Goal: Task Accomplishment & Management: Manage account settings

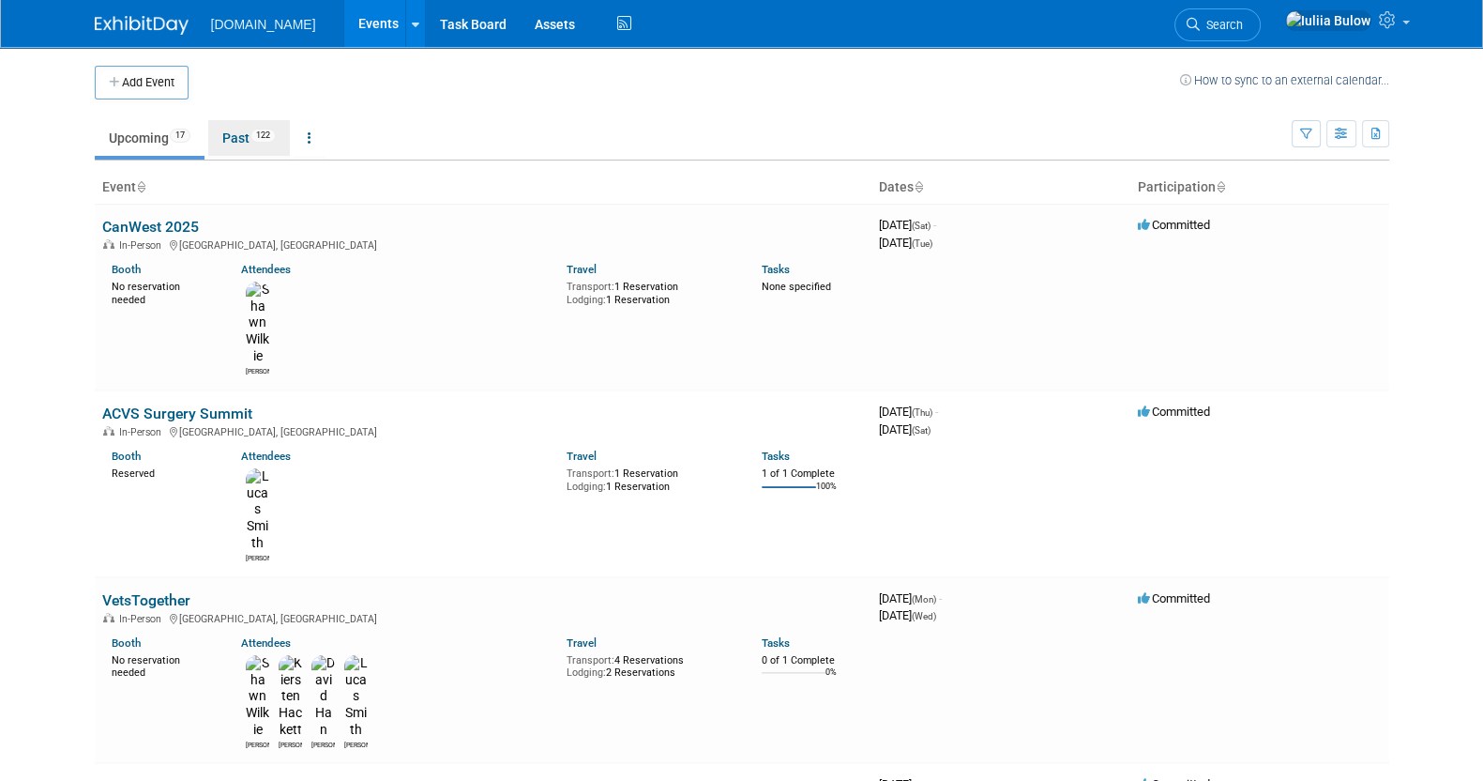
click at [236, 141] on link "Past 122" at bounding box center [249, 138] width 82 height 36
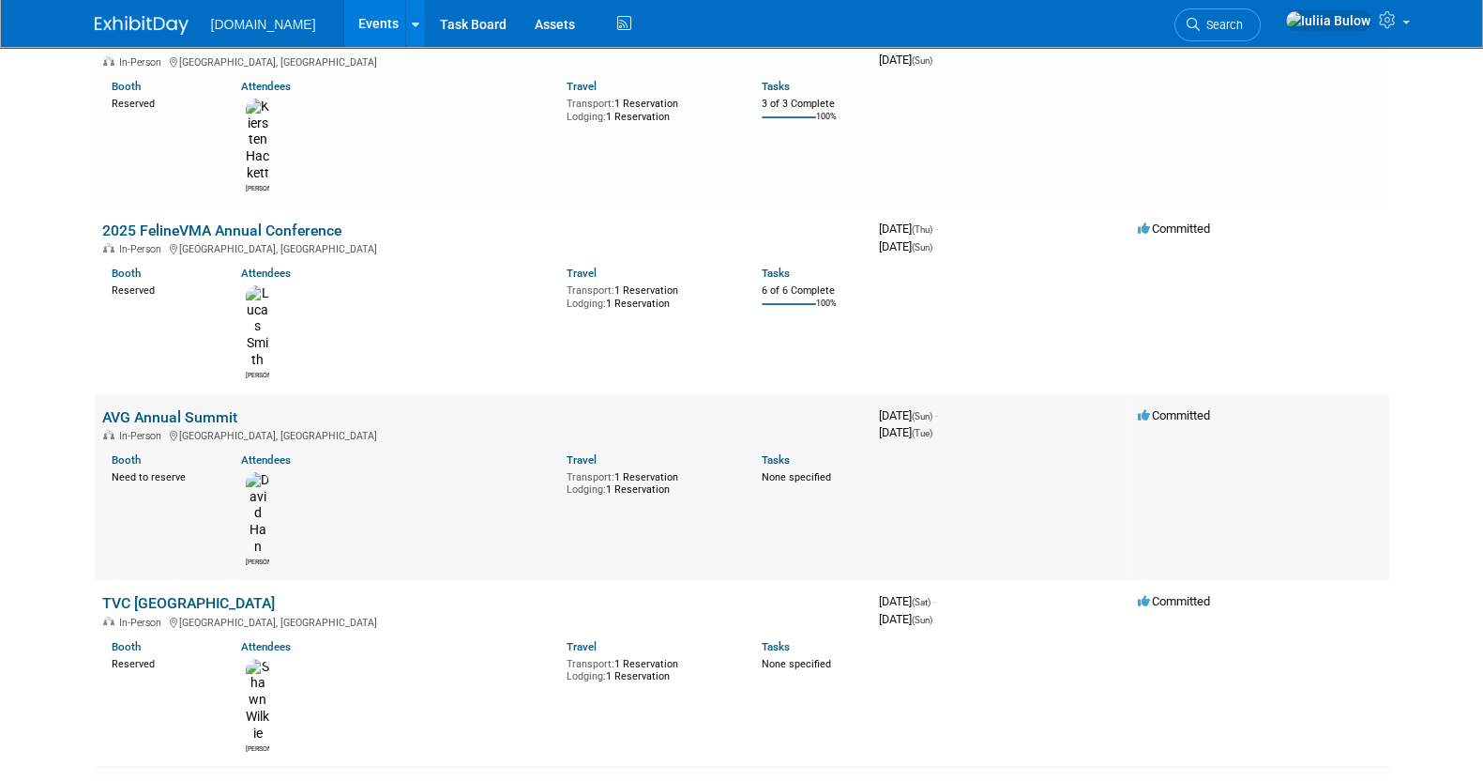
scroll to position [468, 0]
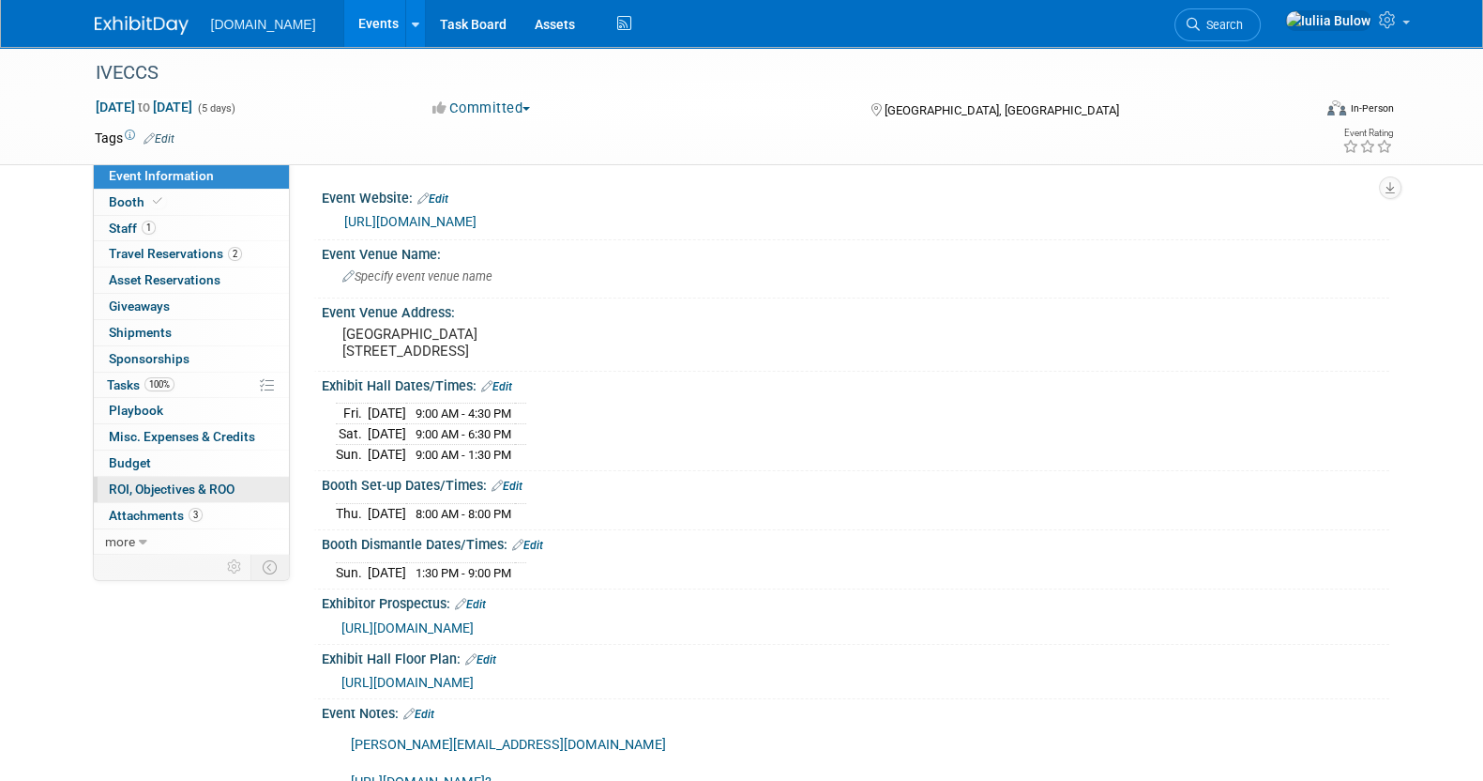
click at [220, 477] on link "0 ROI, Objectives & ROO 0" at bounding box center [191, 489] width 195 height 25
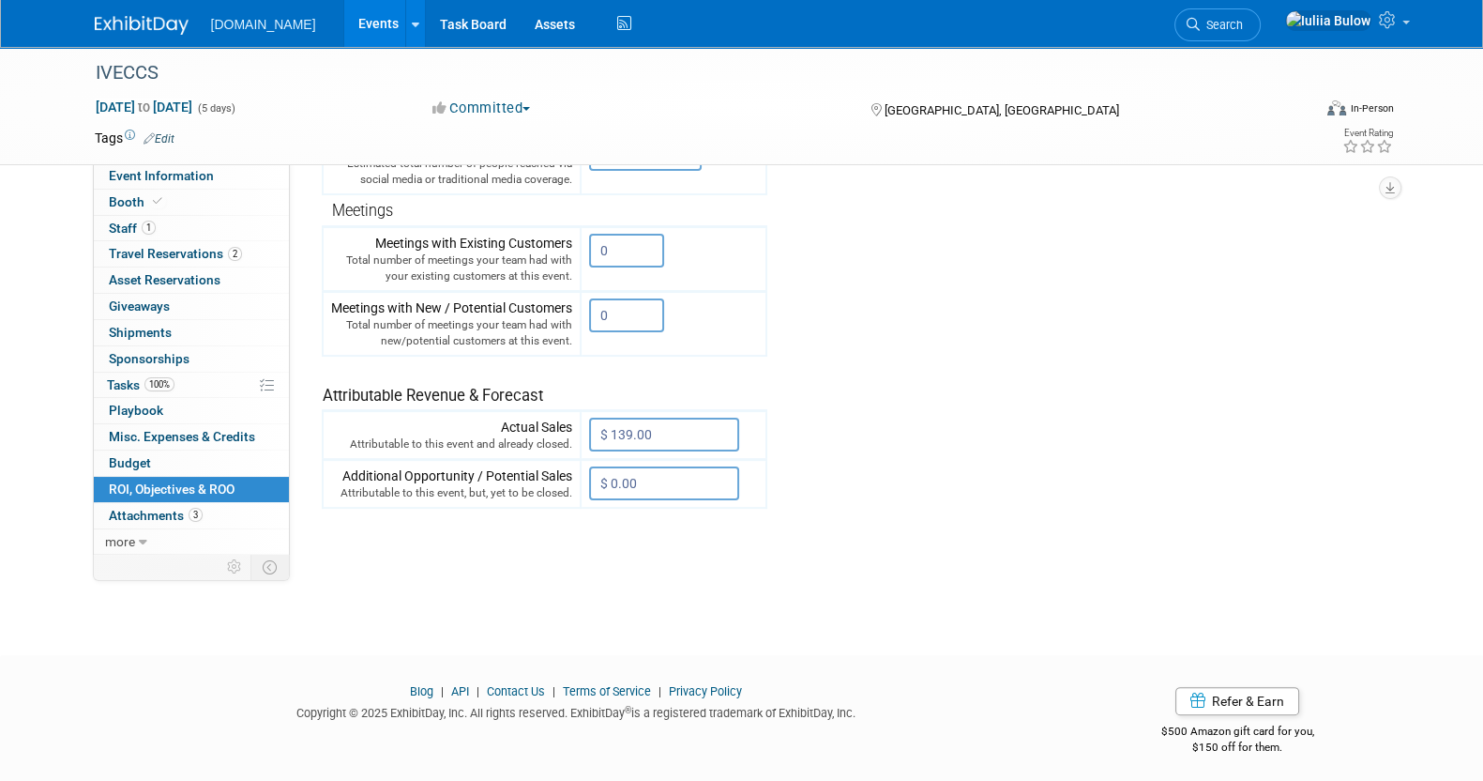
scroll to position [55, 0]
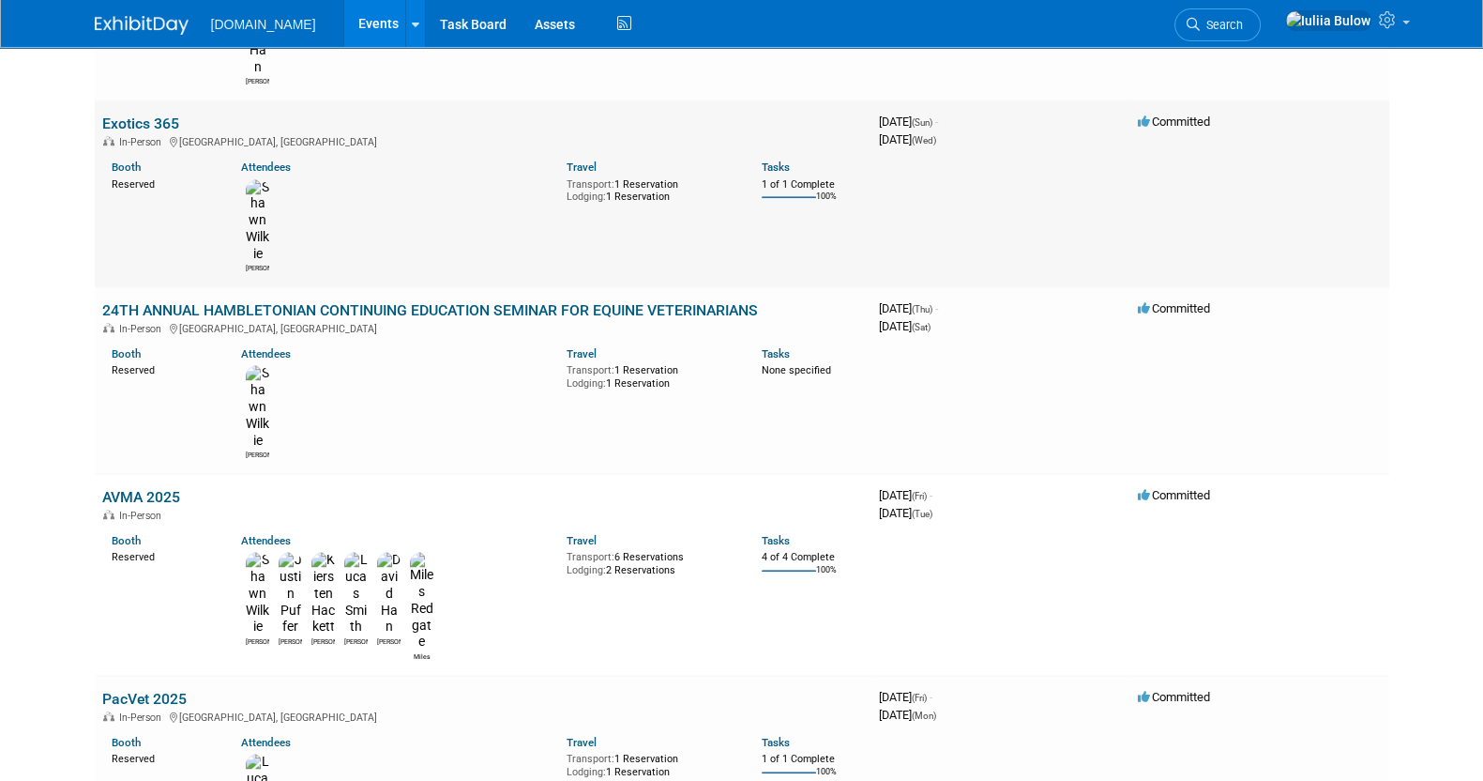
scroll to position [1524, 0]
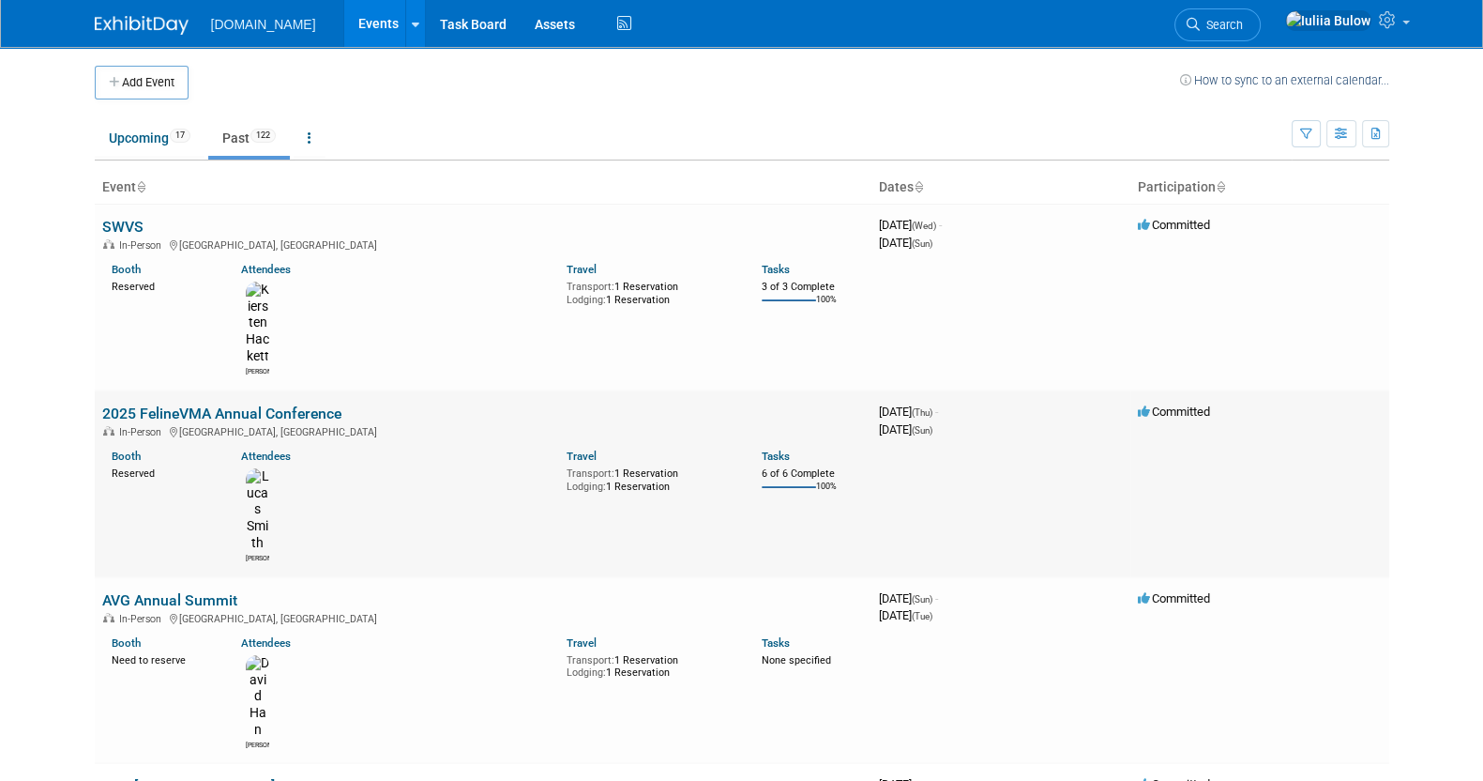
click at [220, 404] on link "2025 FelineVMA Annual Conference" at bounding box center [221, 413] width 239 height 18
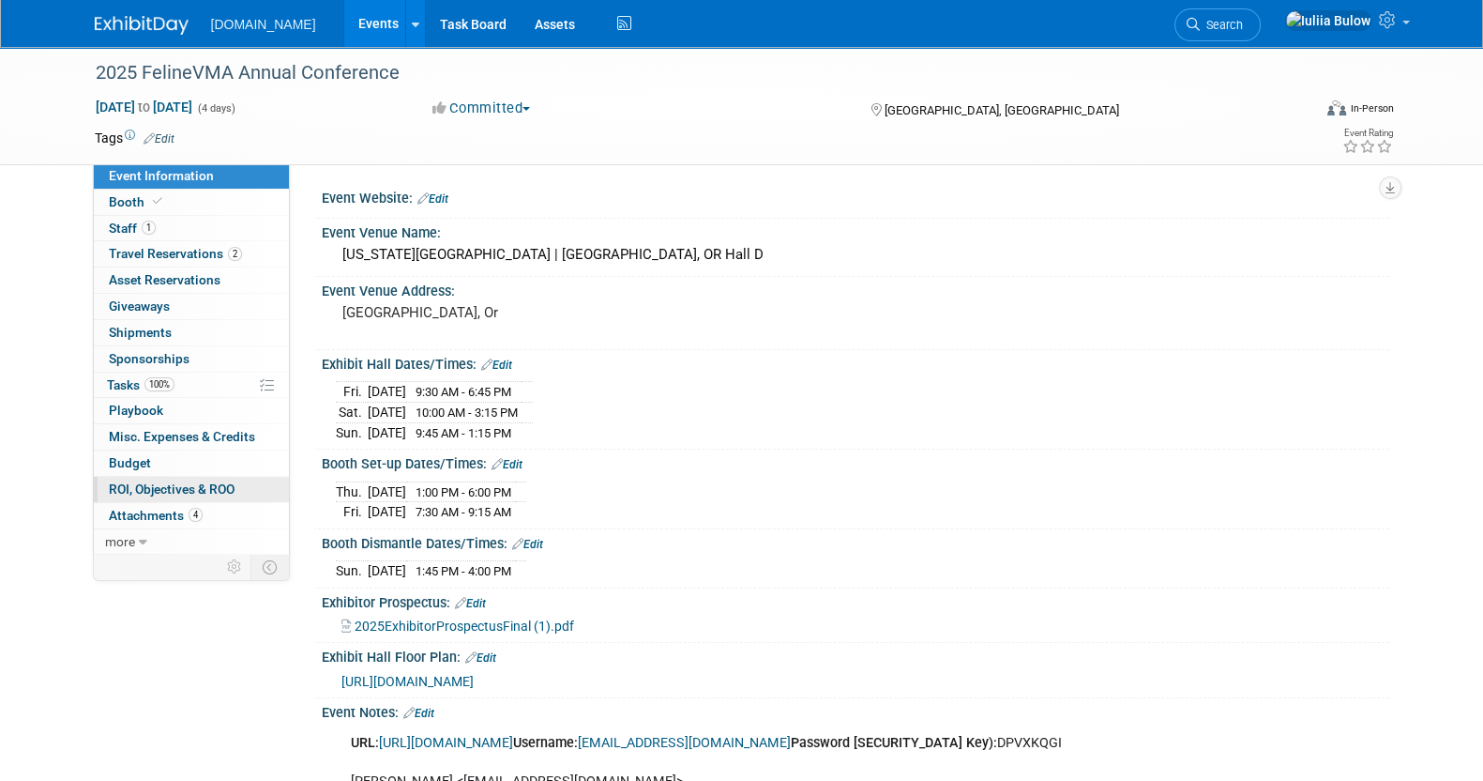
click at [216, 486] on span "ROI, Objectives & ROO 0" at bounding box center [172, 488] width 126 height 15
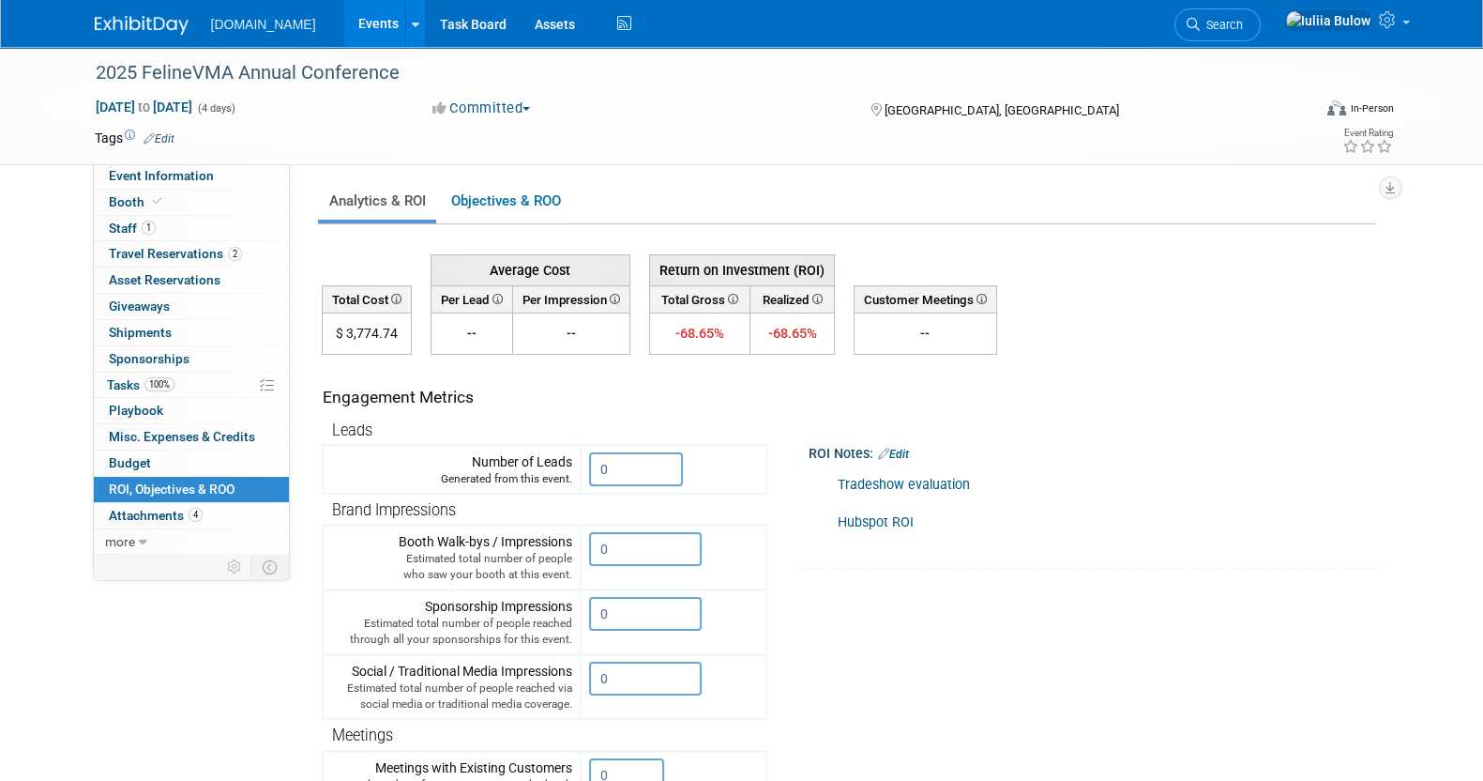
click at [902, 480] on link "Tradeshow evaluation" at bounding box center [904, 485] width 132 height 16
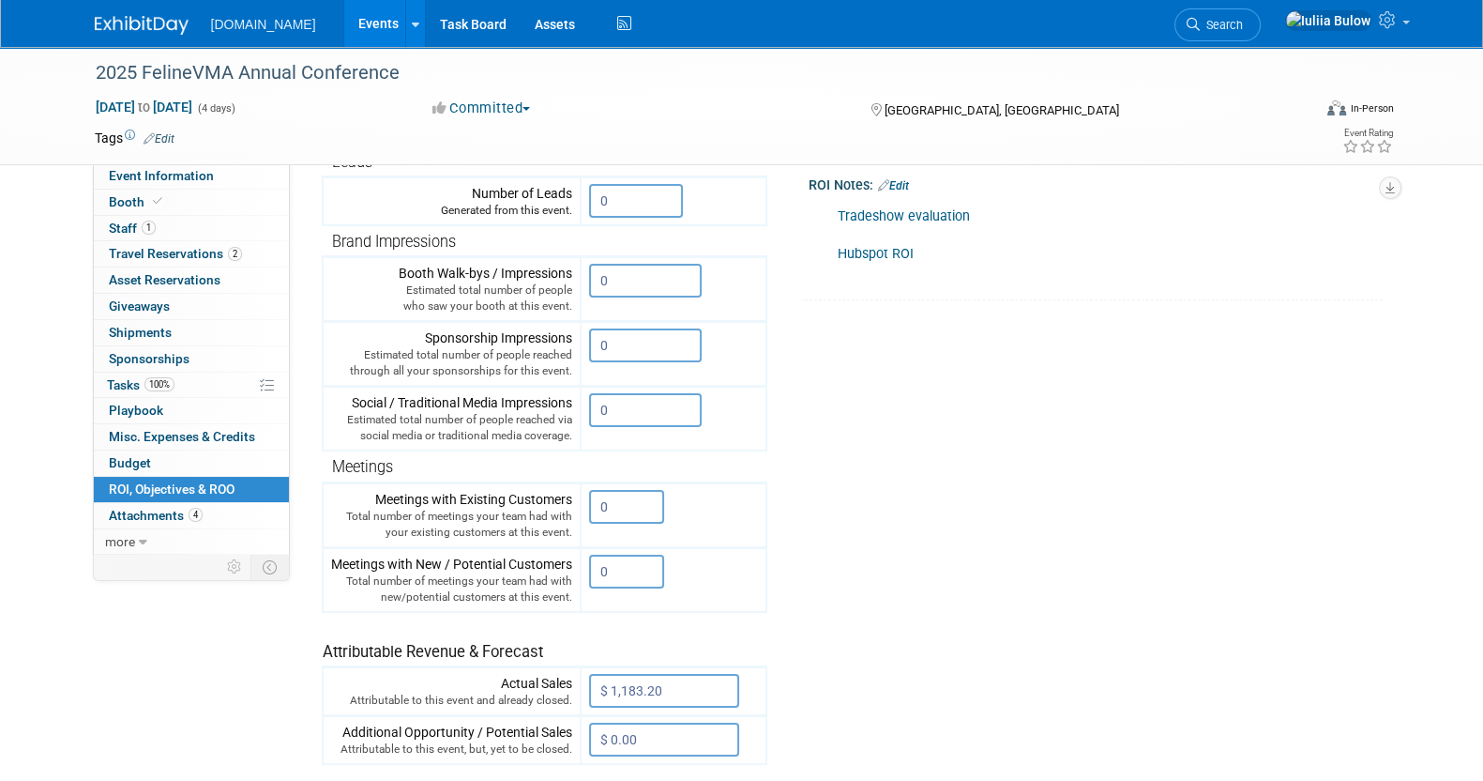
scroll to position [116, 0]
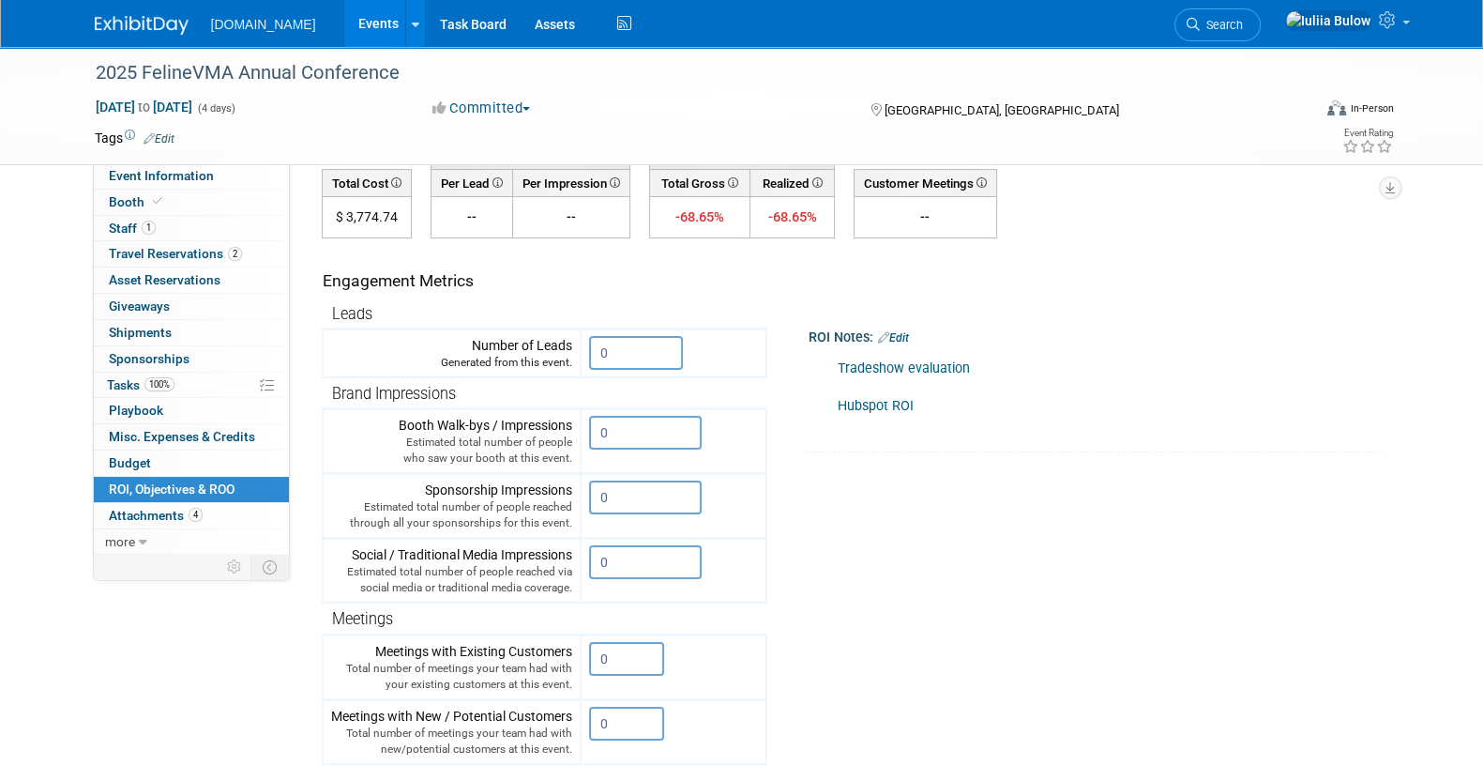
click at [862, 401] on link "Hubspot ROI" at bounding box center [876, 406] width 76 height 16
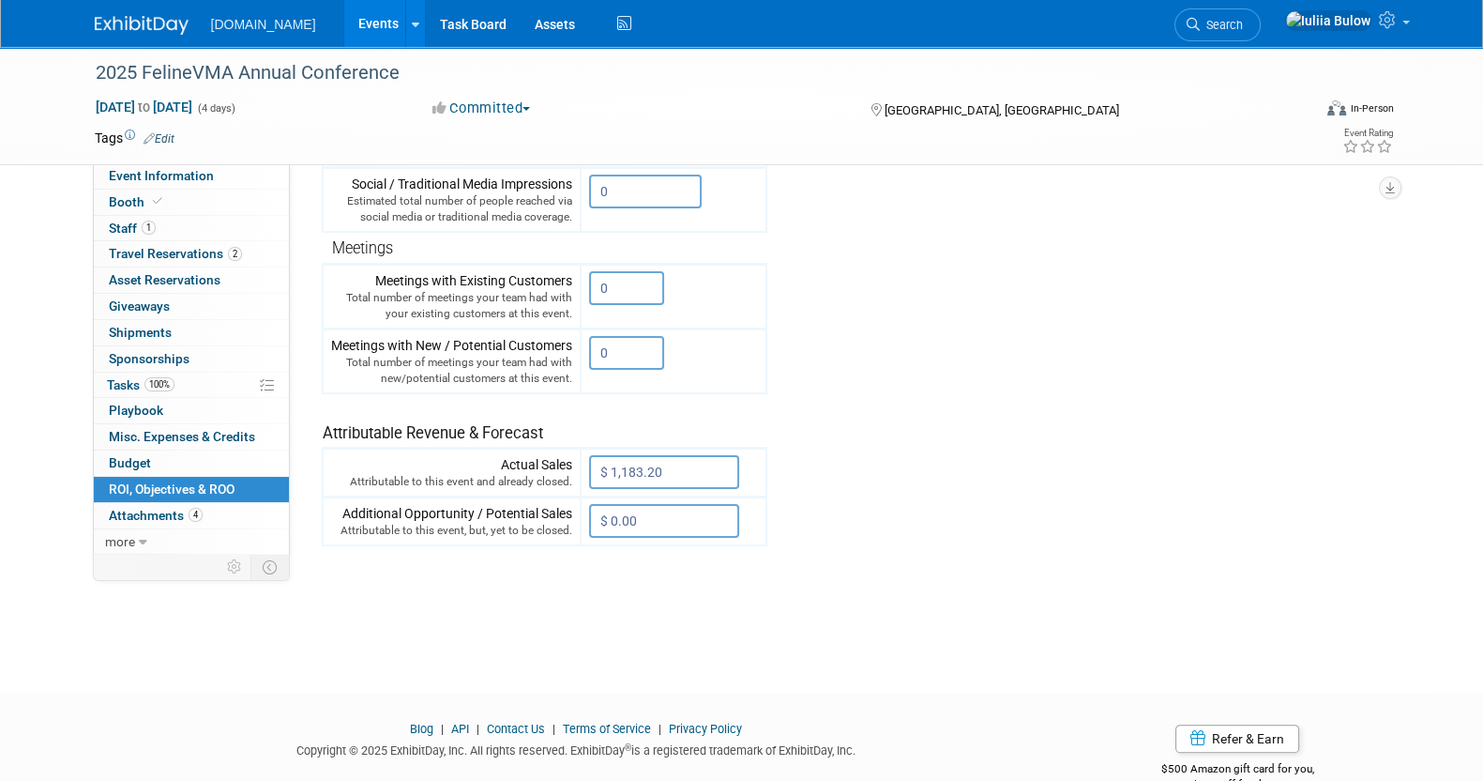
scroll to position [524, 0]
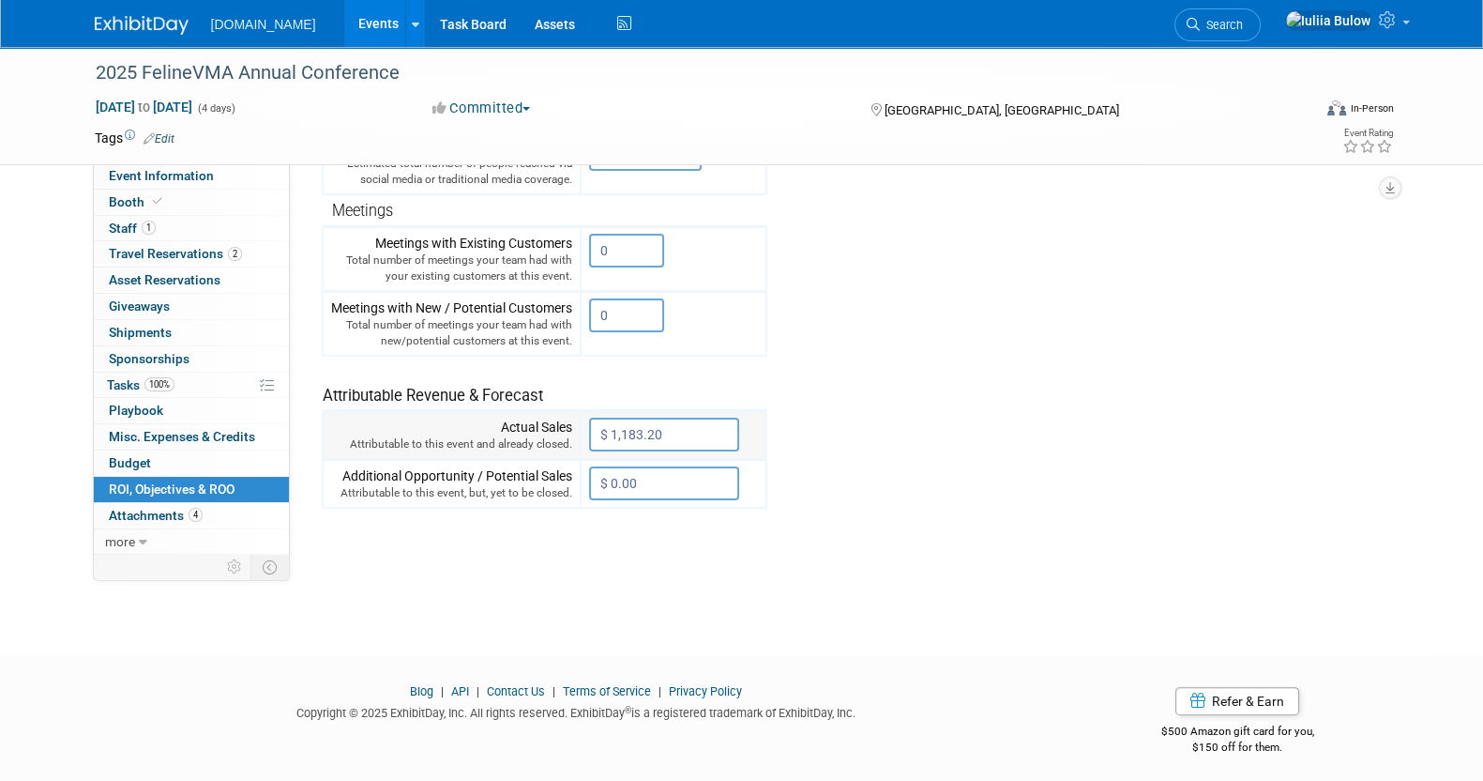
click at [665, 429] on input "$ 1,183.20" at bounding box center [664, 434] width 150 height 34
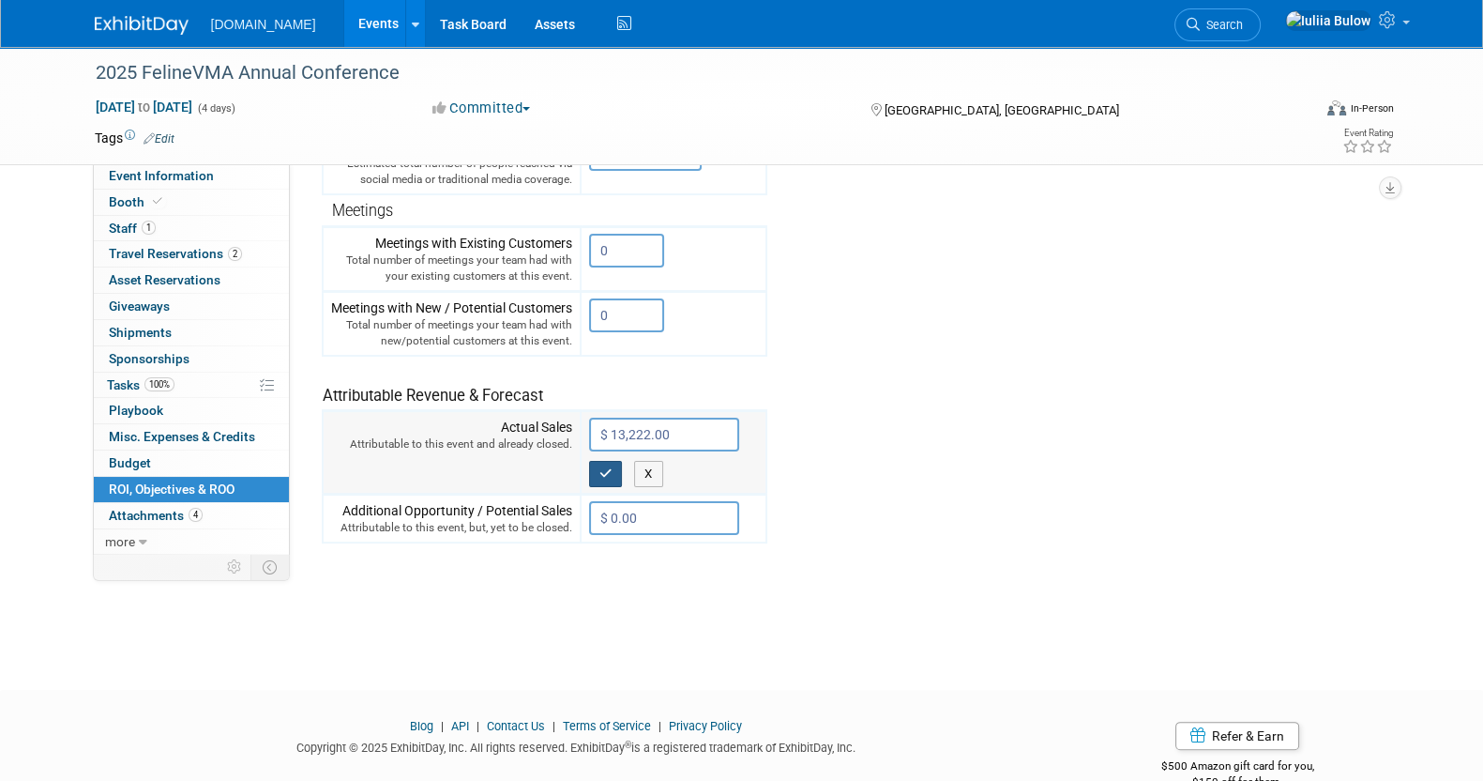
click at [610, 467] on icon "button" at bounding box center [605, 473] width 13 height 12
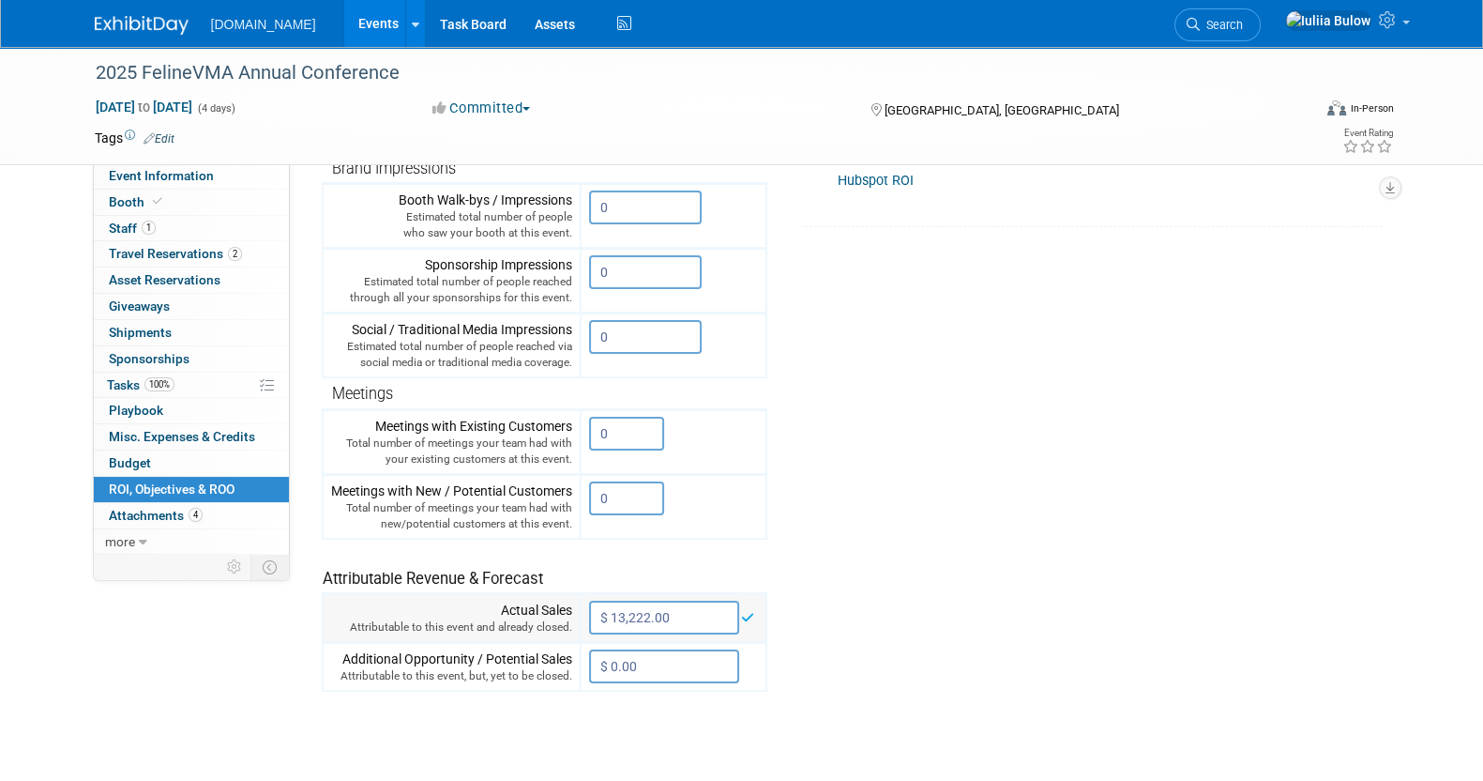
scroll to position [468, 0]
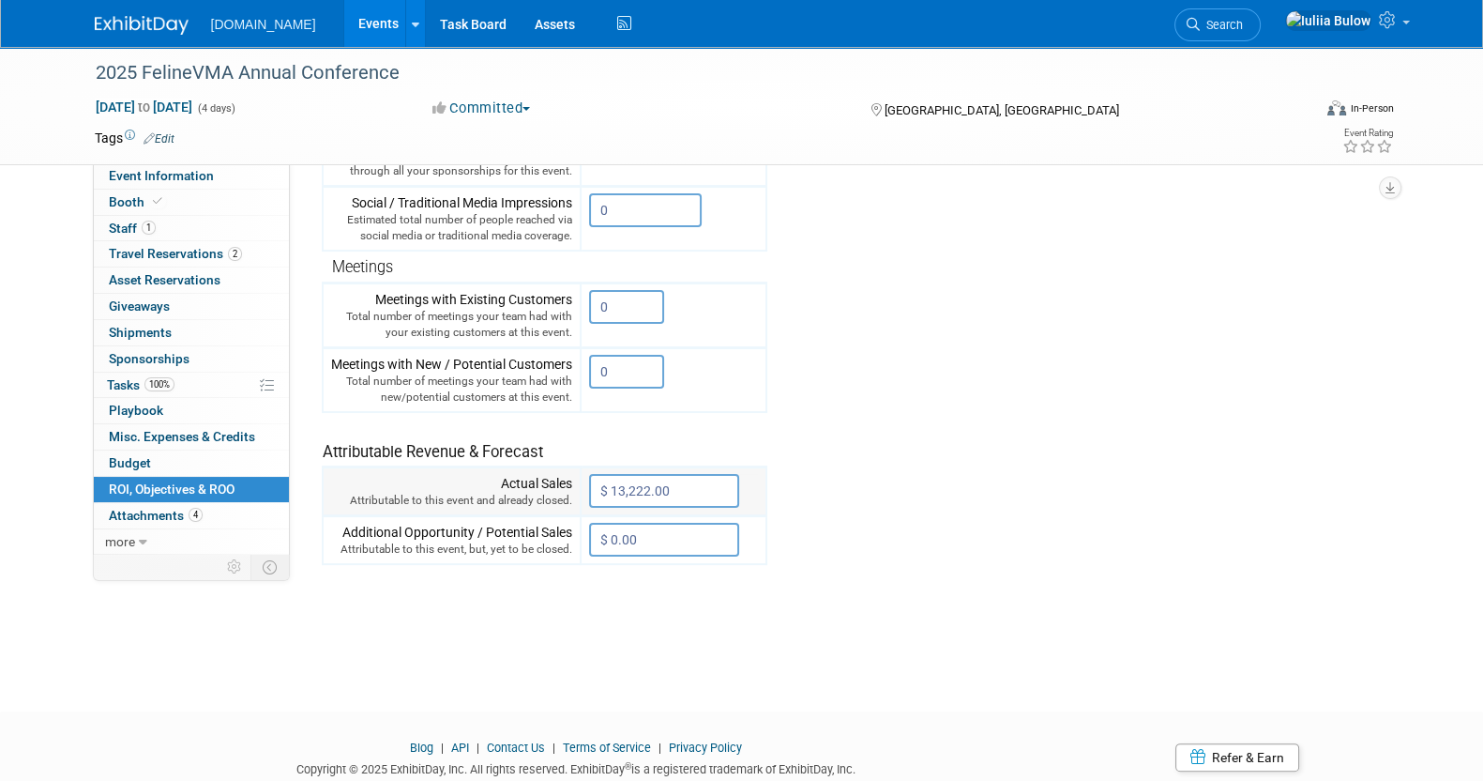
click at [649, 474] on input "$ 13,222.00" at bounding box center [664, 491] width 150 height 34
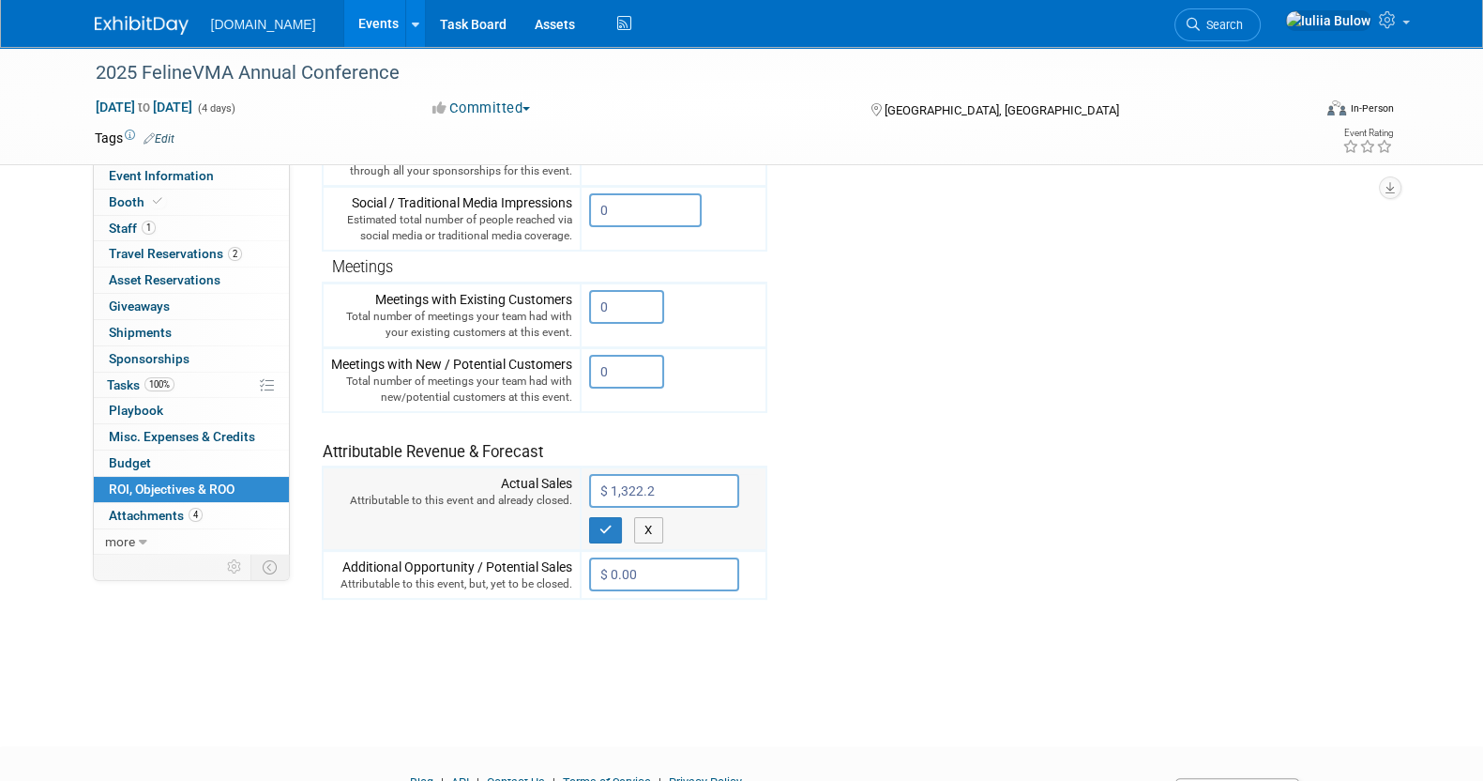
type input "$ 1,322.20"
click at [598, 527] on button "button" at bounding box center [606, 530] width 34 height 26
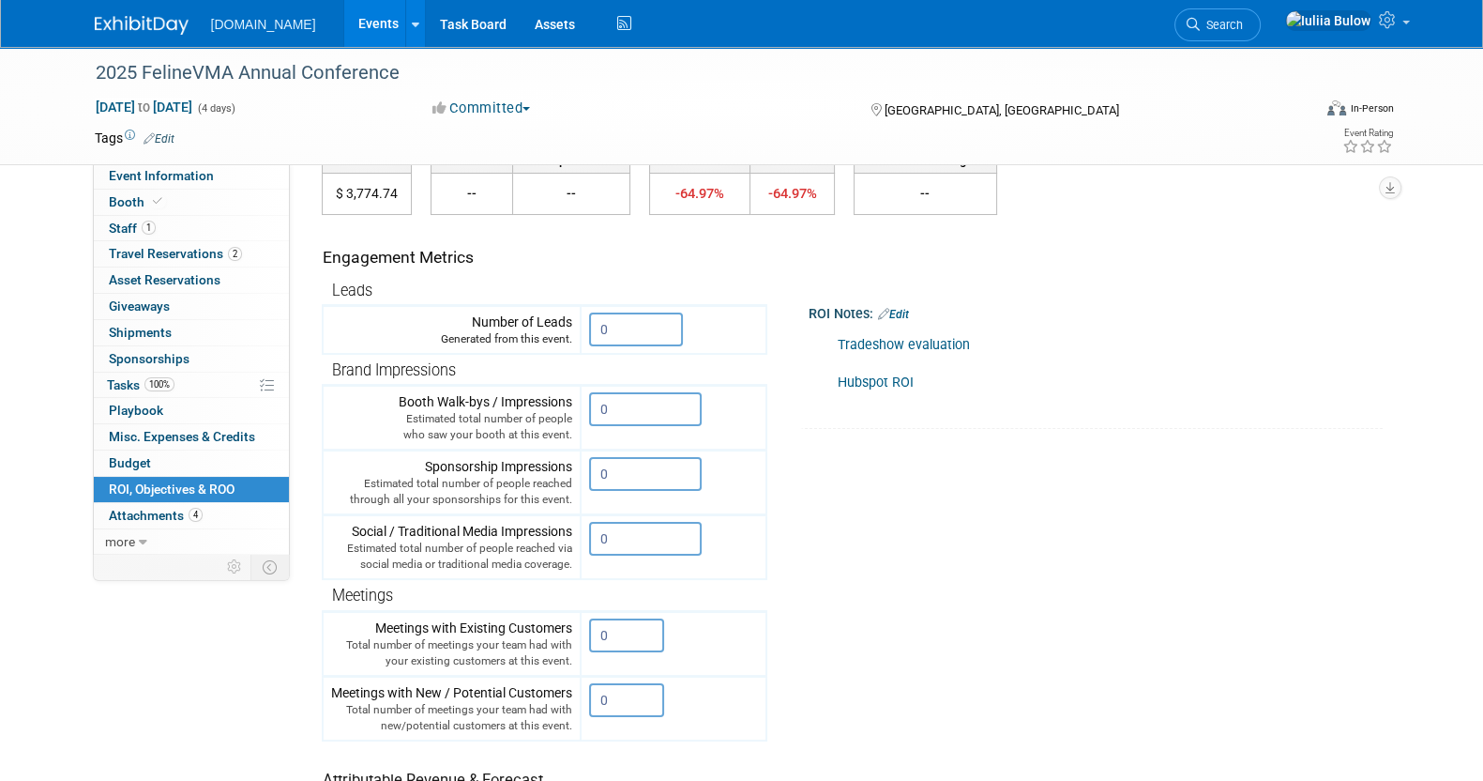
scroll to position [0, 0]
